Goal: Navigation & Orientation: Find specific page/section

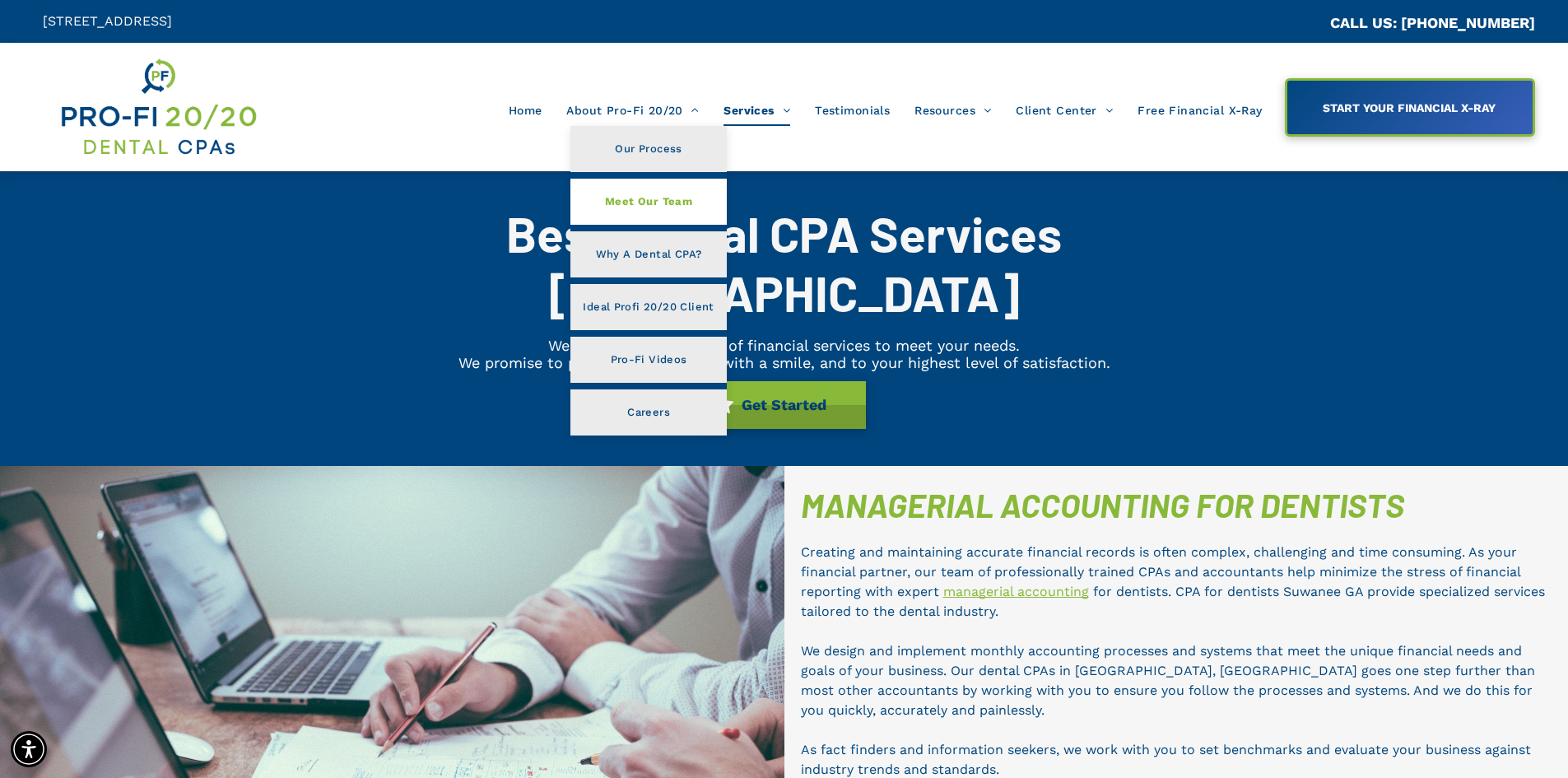
click at [640, 200] on span "Meet Our Team" at bounding box center [648, 202] width 87 height 22
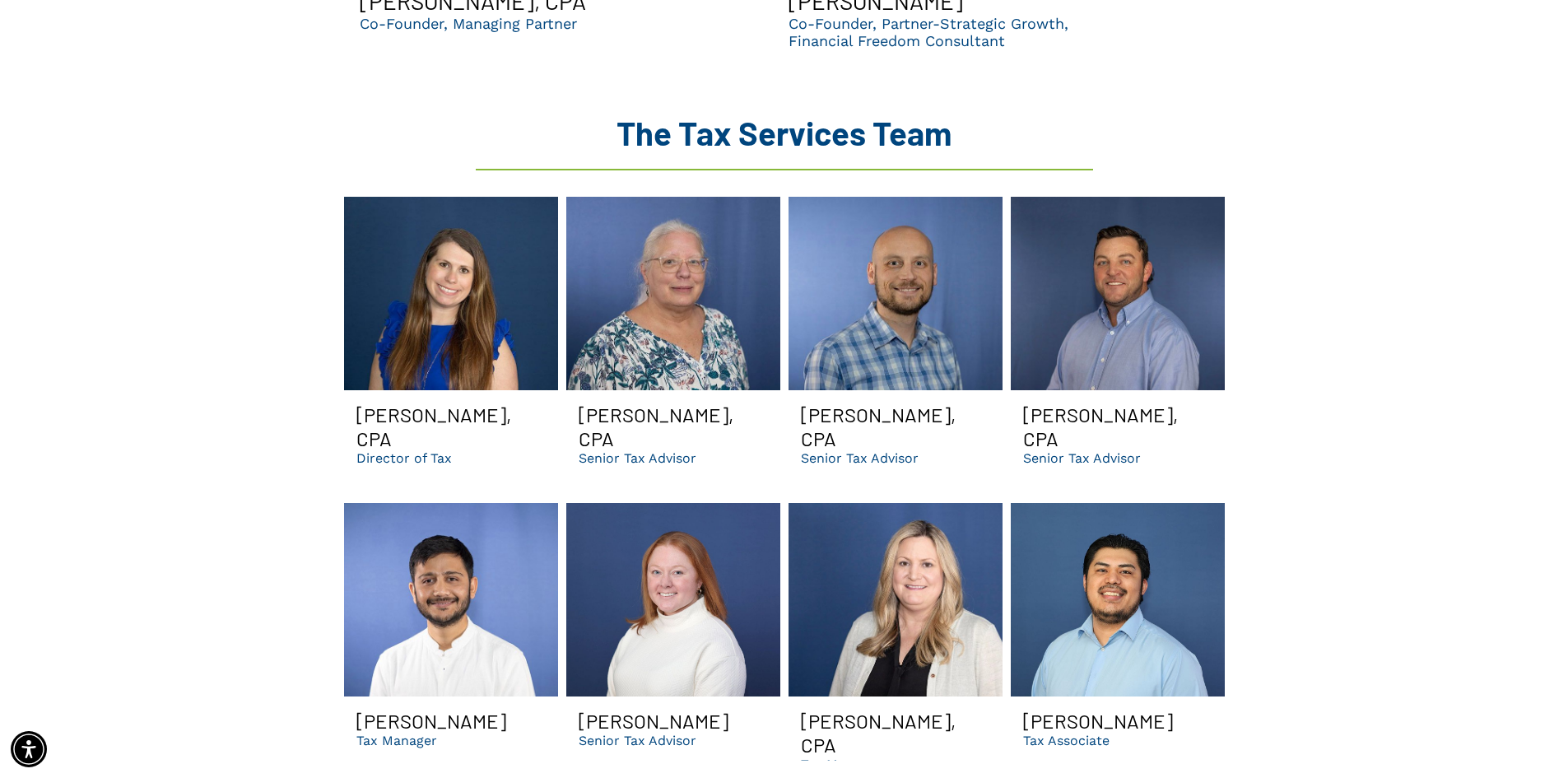
scroll to position [3294, 0]
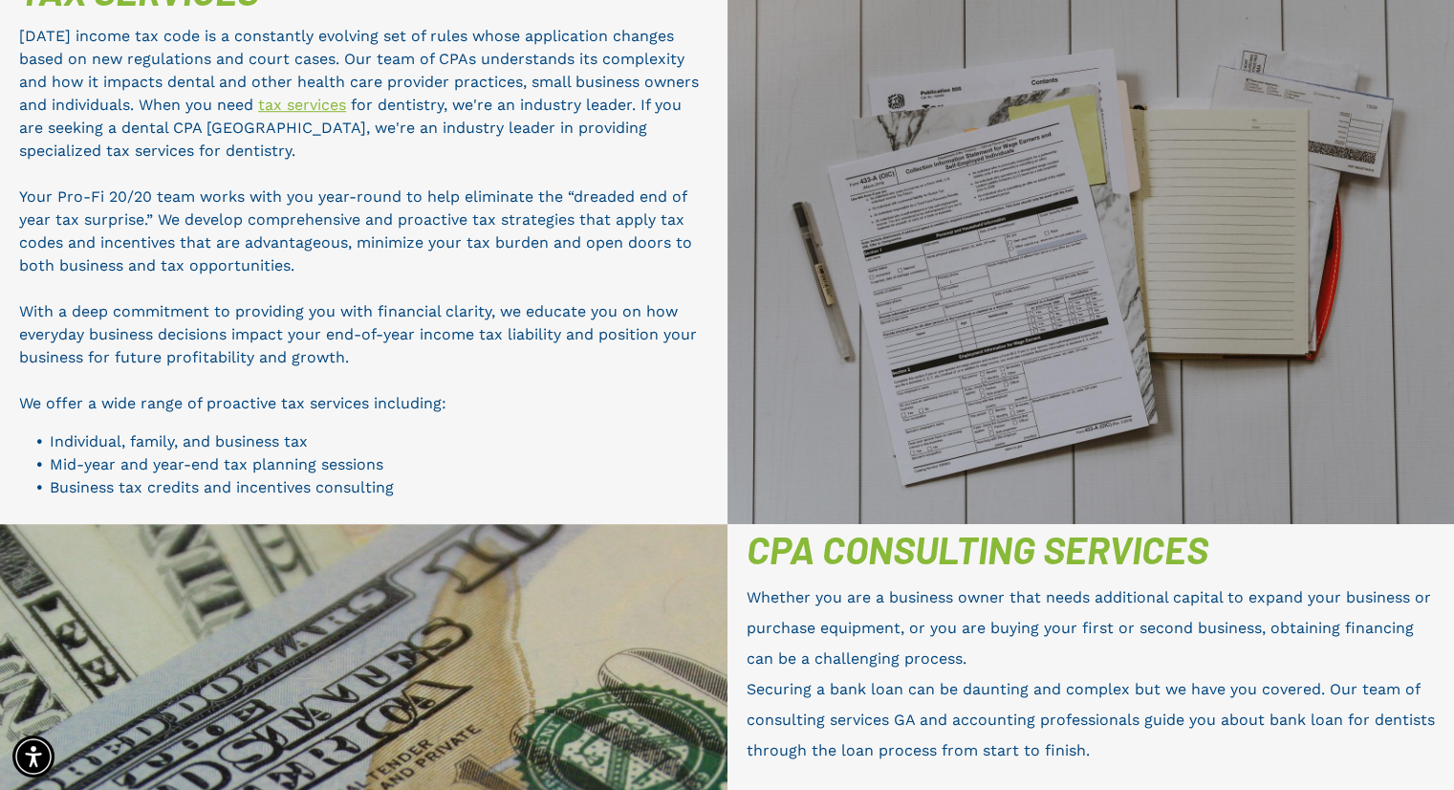
scroll to position [380, 0]
